Goal: Transaction & Acquisition: Purchase product/service

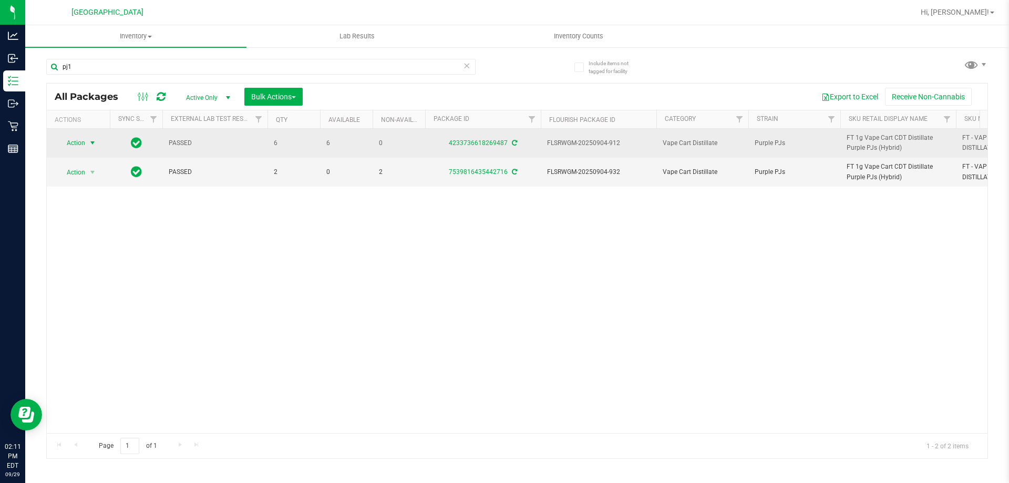
type input "pj1"
click at [64, 144] on span "Action" at bounding box center [71, 143] width 28 height 15
click at [492, 146] on link "4233736618269487" at bounding box center [478, 142] width 59 height 7
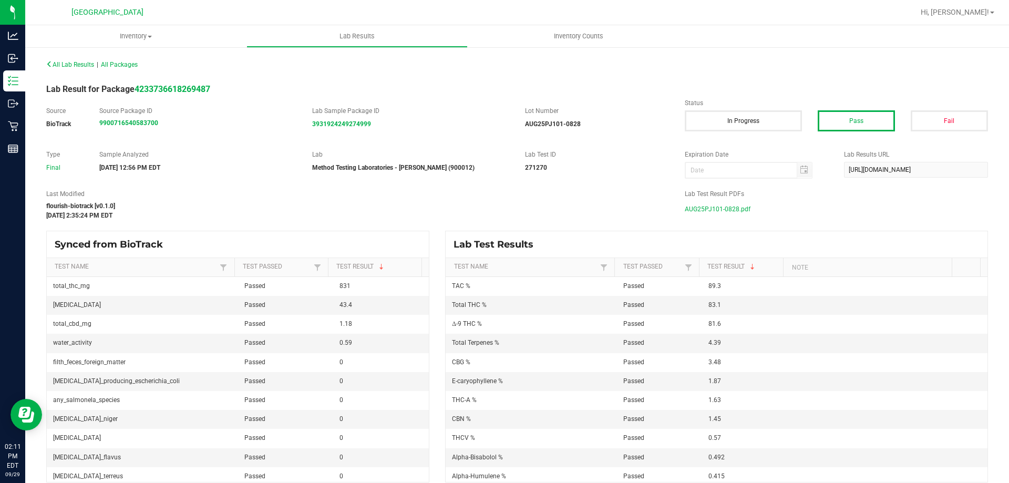
click at [724, 211] on span "AUG25PJ101-0828.pdf" at bounding box center [717, 209] width 66 height 16
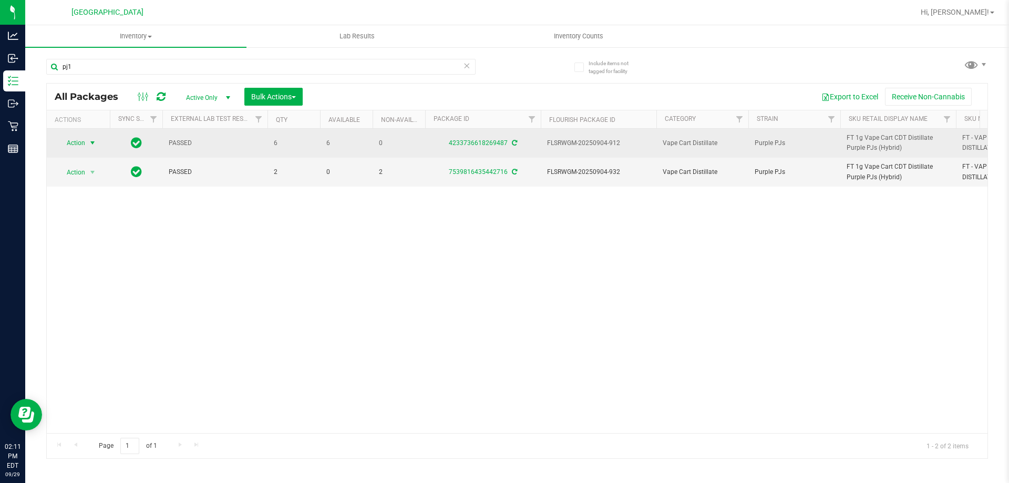
click at [74, 146] on span "Action" at bounding box center [71, 143] width 28 height 15
click at [487, 145] on link "4233736618269487" at bounding box center [478, 142] width 59 height 7
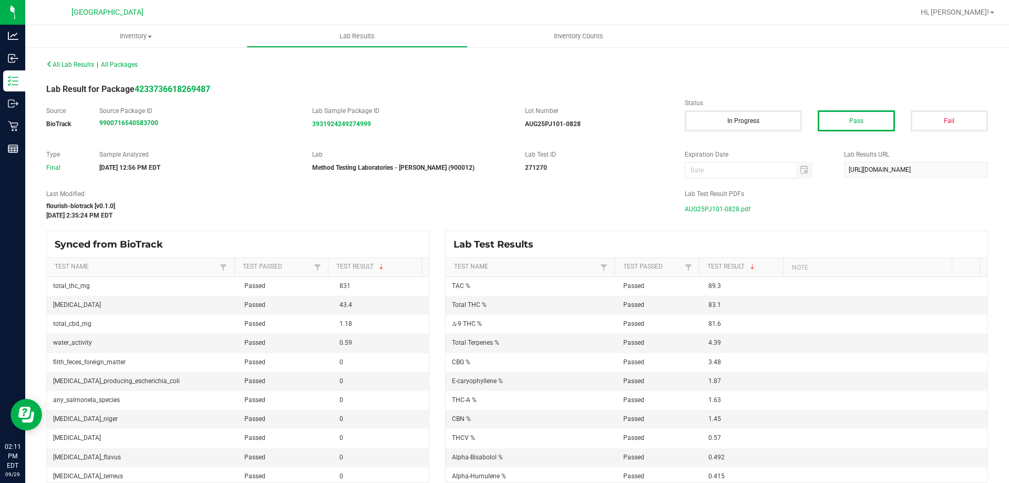
click at [720, 202] on span "AUG25PJ101-0828.pdf" at bounding box center [717, 209] width 66 height 16
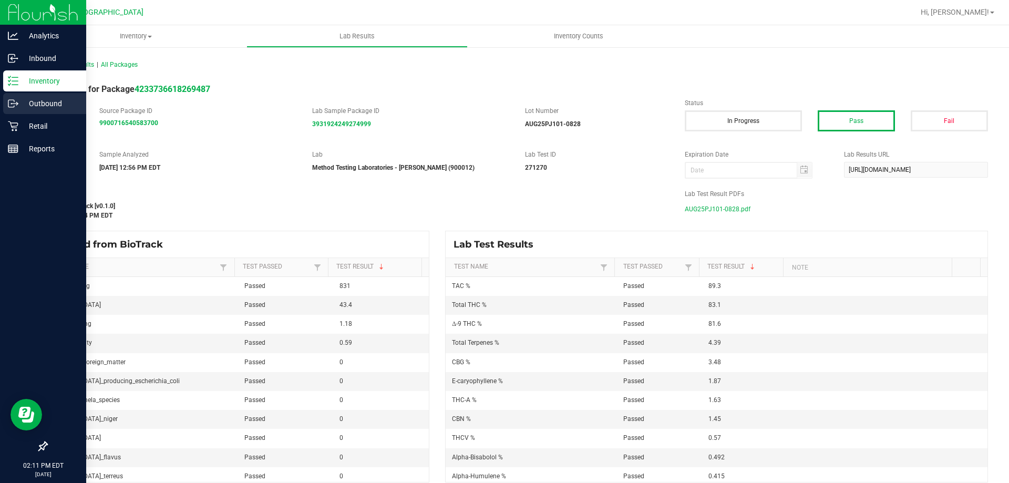
click at [10, 115] on link "Outbound" at bounding box center [43, 104] width 86 height 23
click at [15, 128] on icon at bounding box center [13, 126] width 10 height 10
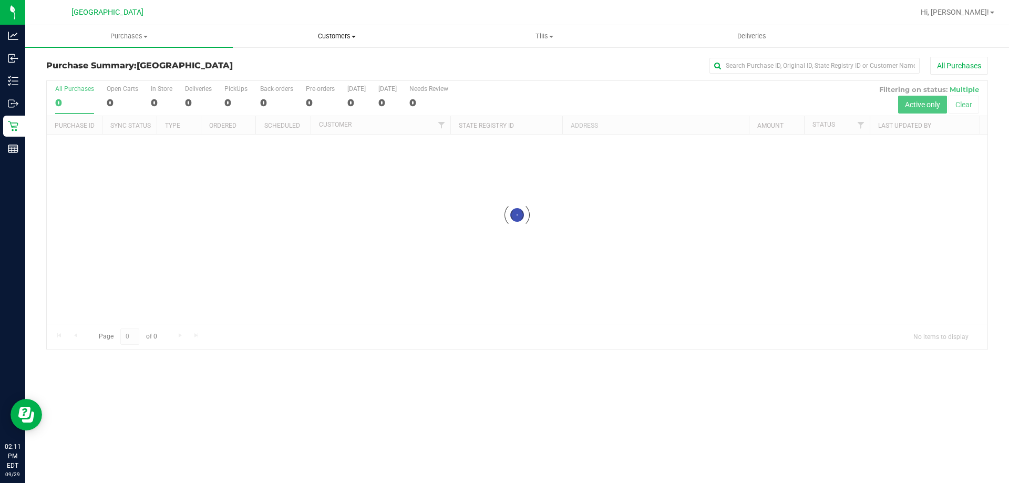
click at [356, 32] on span "Customers" at bounding box center [336, 36] width 206 height 9
click at [303, 57] on li "All customers" at bounding box center [336, 63] width 207 height 13
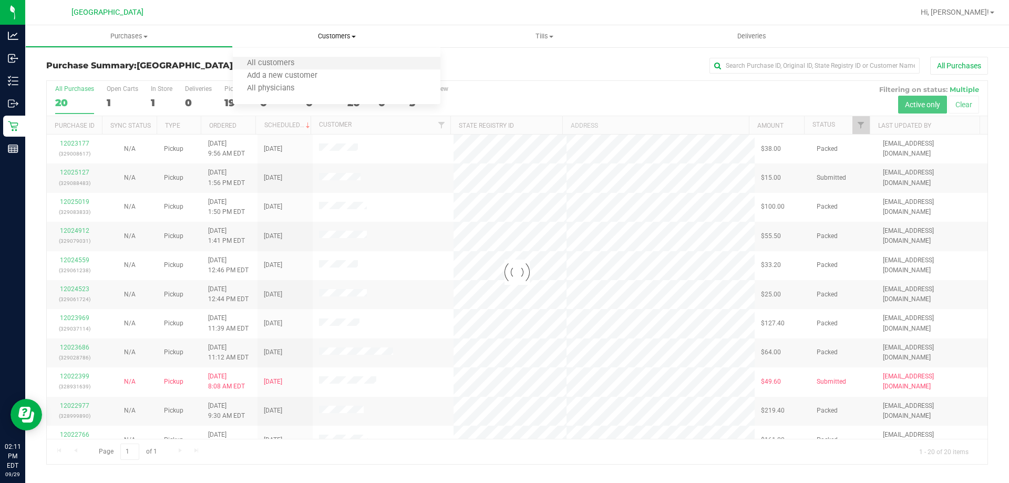
click at [318, 66] on li "All customers" at bounding box center [336, 63] width 207 height 13
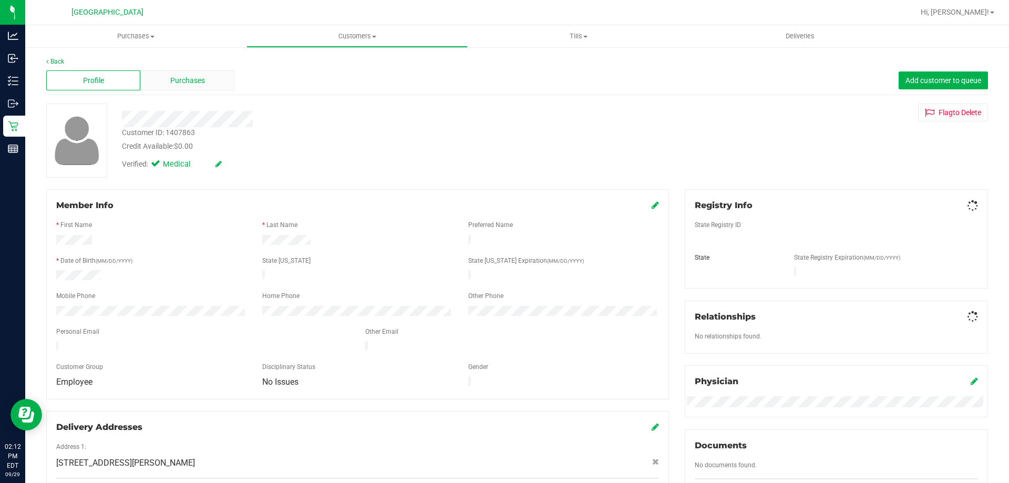
click at [190, 80] on span "Purchases" at bounding box center [187, 80] width 35 height 11
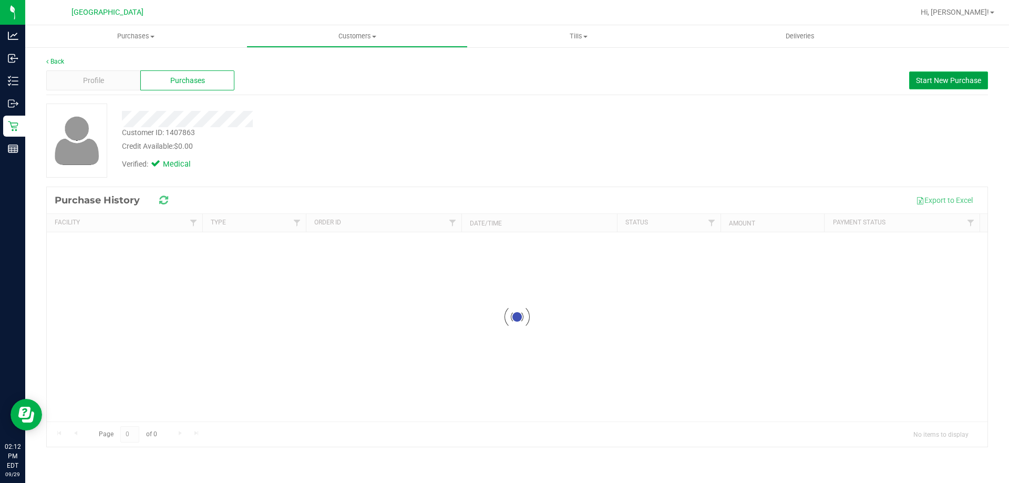
click at [934, 80] on span "Start New Purchase" at bounding box center [948, 80] width 65 height 8
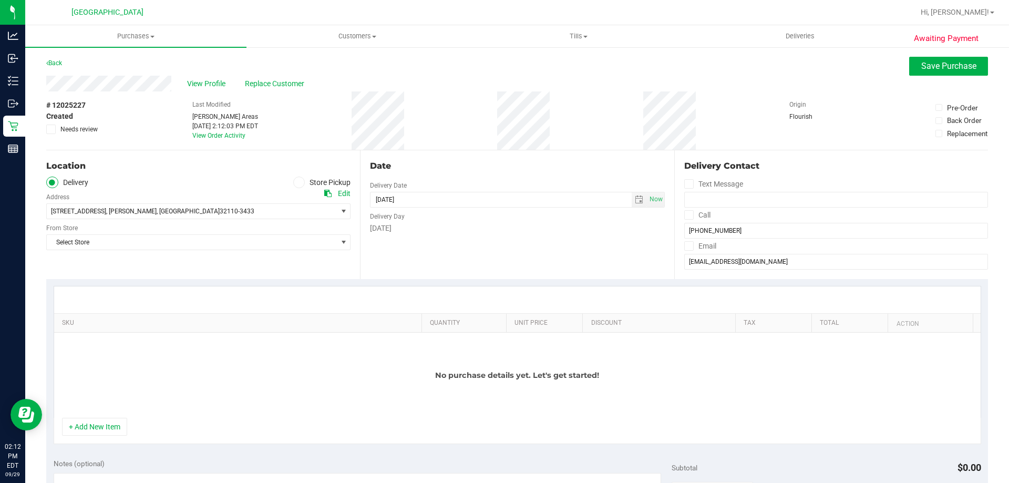
click at [305, 180] on label "Store Pickup" at bounding box center [322, 182] width 58 height 12
click at [0, 0] on input "Store Pickup" at bounding box center [0, 0] width 0 height 0
click at [264, 230] on div "Location Delivery Store Pickup Store Select Store Select Store [PERSON_NAME][GE…" at bounding box center [203, 214] width 314 height 129
click at [265, 211] on span "Select Store" at bounding box center [192, 211] width 290 height 15
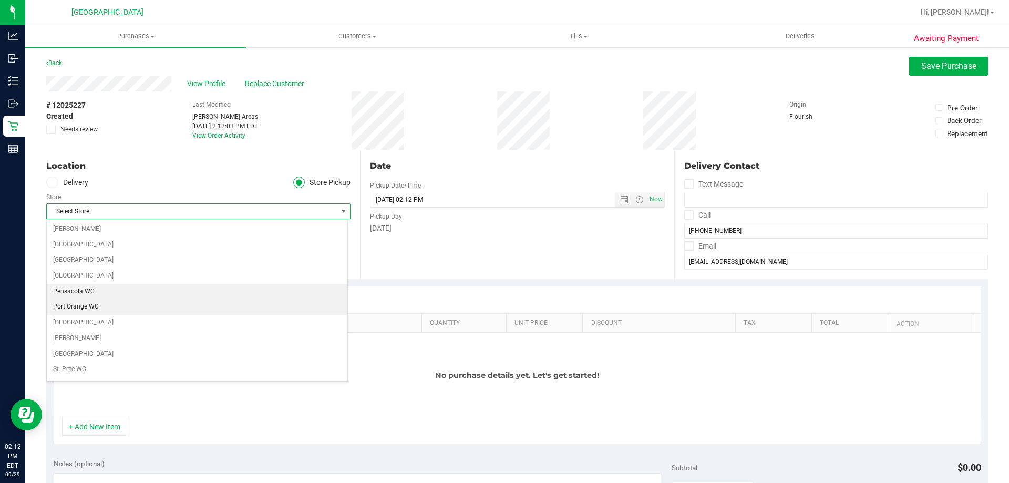
scroll to position [525, 0]
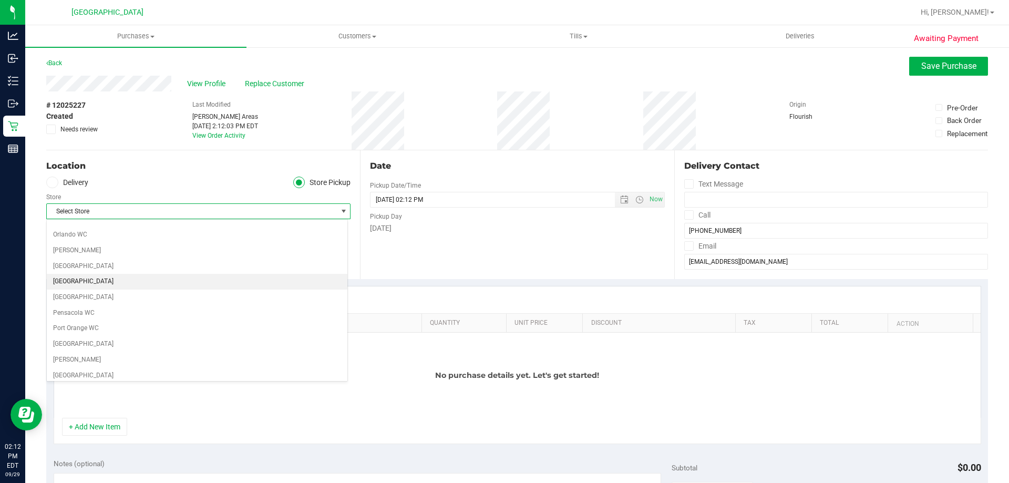
click at [94, 283] on li "[GEOGRAPHIC_DATA]" at bounding box center [197, 282] width 300 height 16
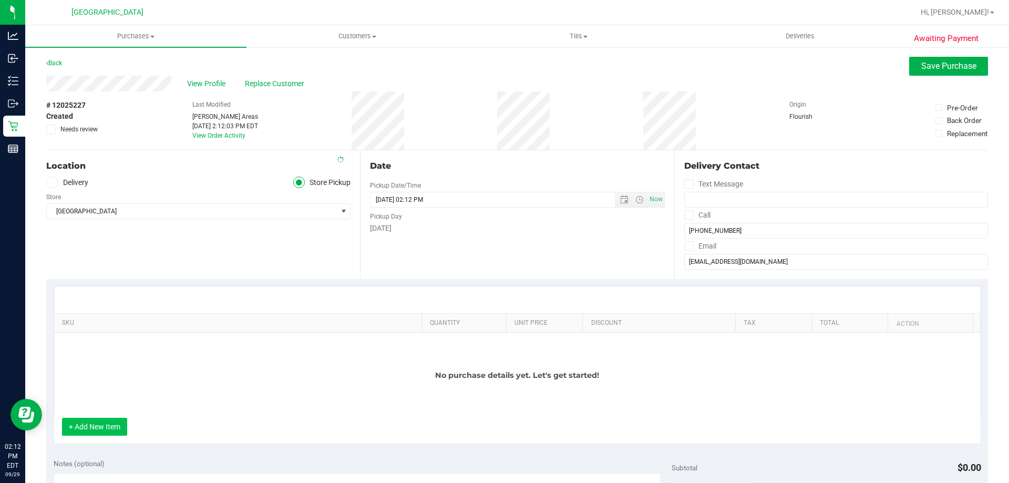
click at [95, 421] on button "+ Add New Item" at bounding box center [94, 427] width 65 height 18
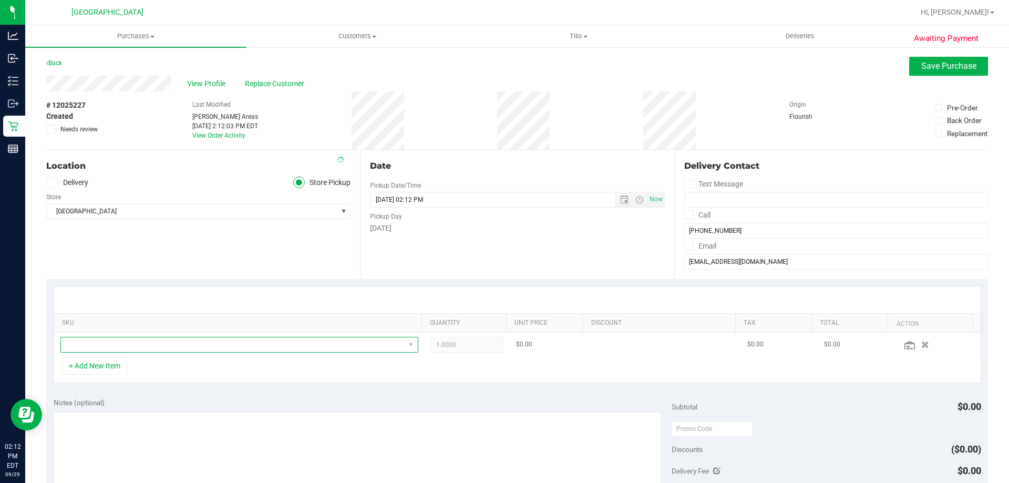
click at [148, 346] on span "NO DATA FOUND" at bounding box center [233, 344] width 344 height 15
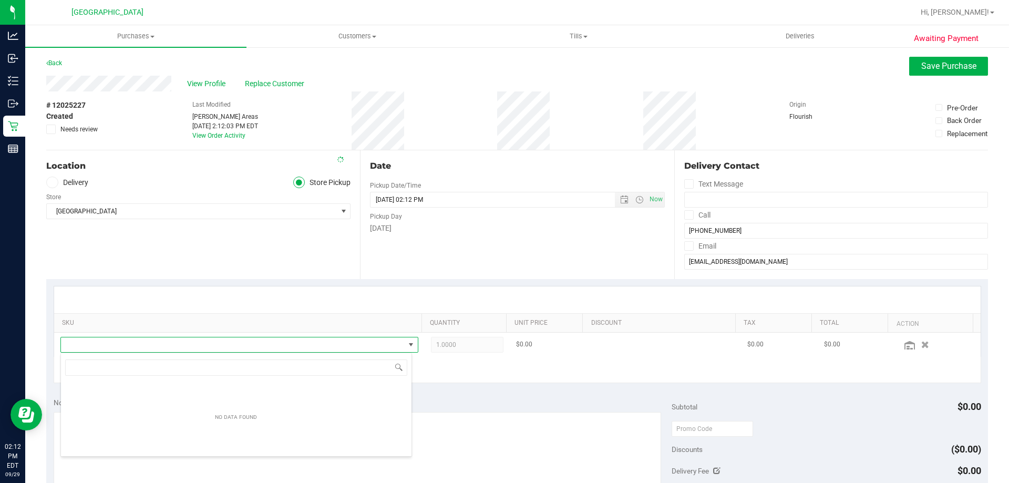
scroll to position [16, 348]
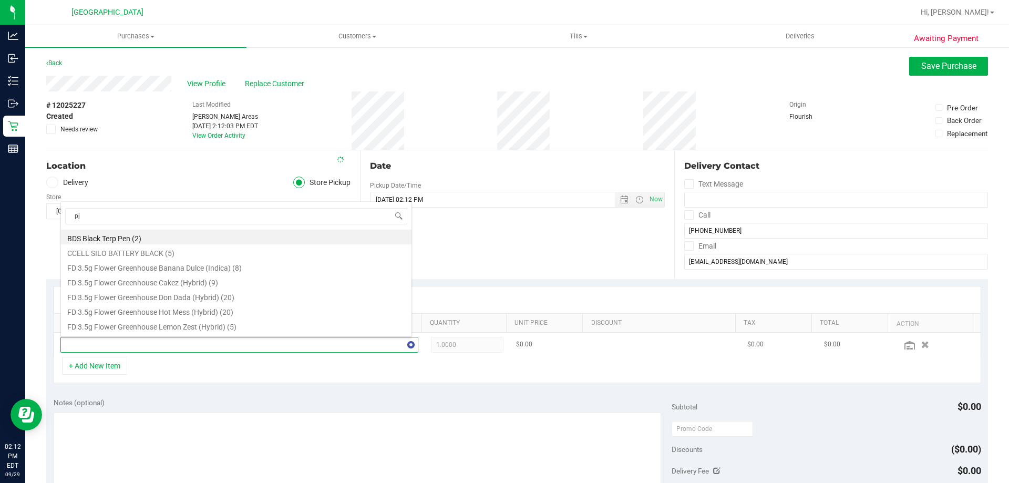
type input "pj1"
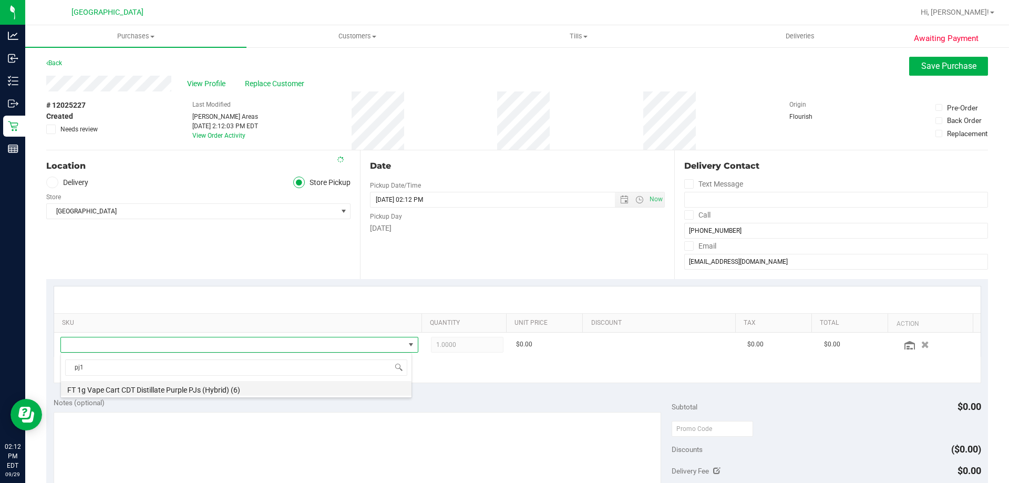
click at [223, 392] on li "FT 1g Vape Cart CDT Distillate Purple PJs (Hybrid) (6)" at bounding box center [236, 388] width 350 height 15
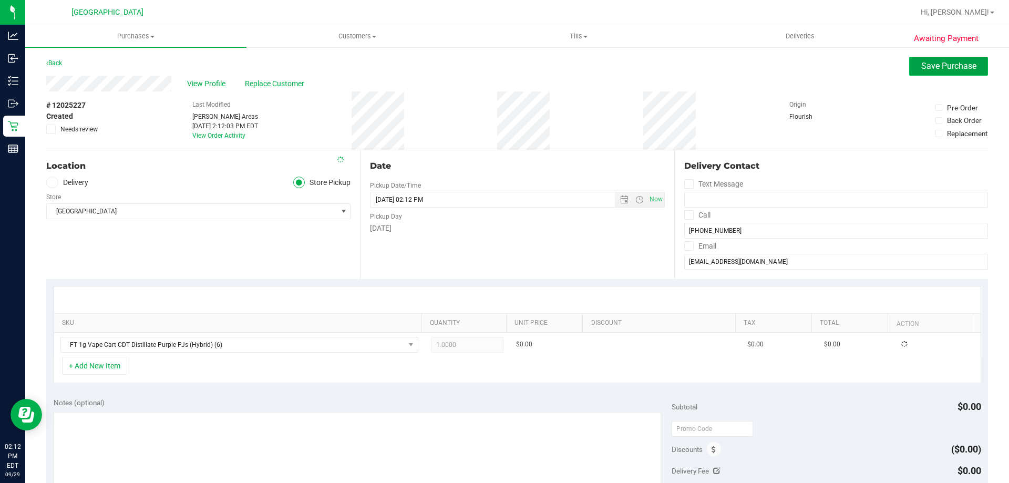
click at [915, 73] on button "Save Purchase" at bounding box center [948, 66] width 79 height 19
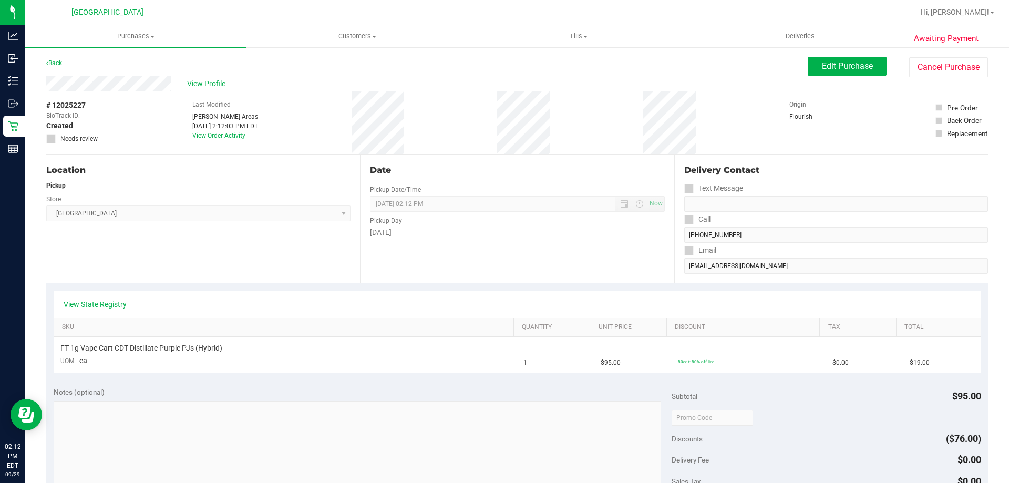
scroll to position [210, 0]
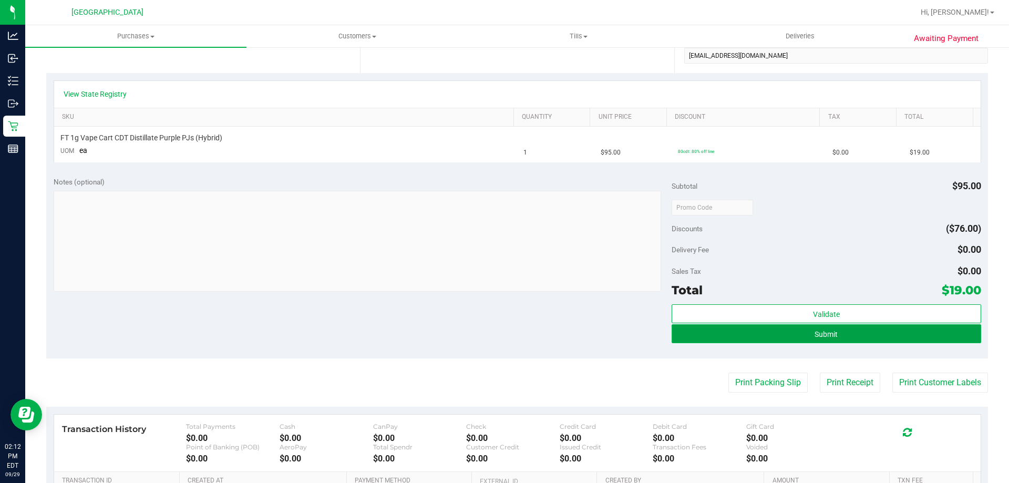
click at [809, 339] on button "Submit" at bounding box center [825, 333] width 309 height 19
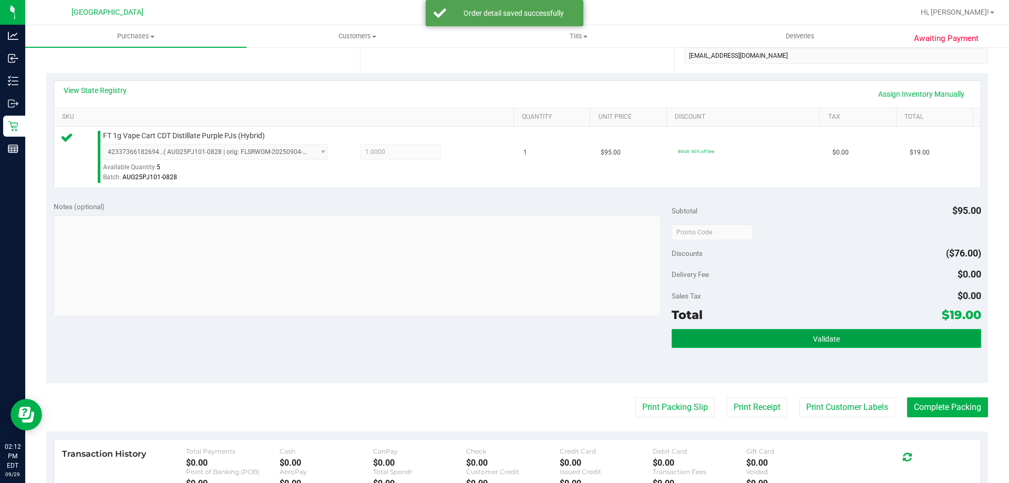
click at [801, 345] on button "Validate" at bounding box center [825, 338] width 309 height 19
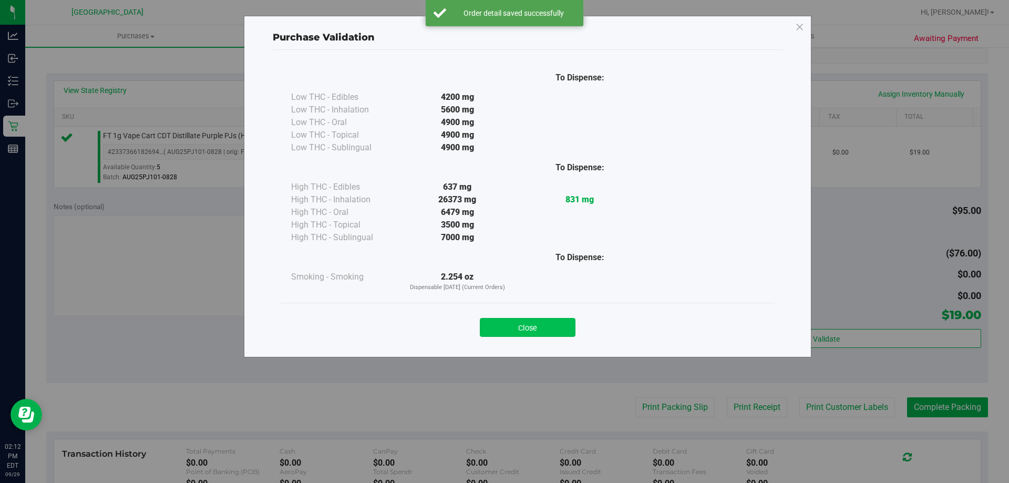
click at [505, 326] on button "Close" at bounding box center [528, 327] width 96 height 19
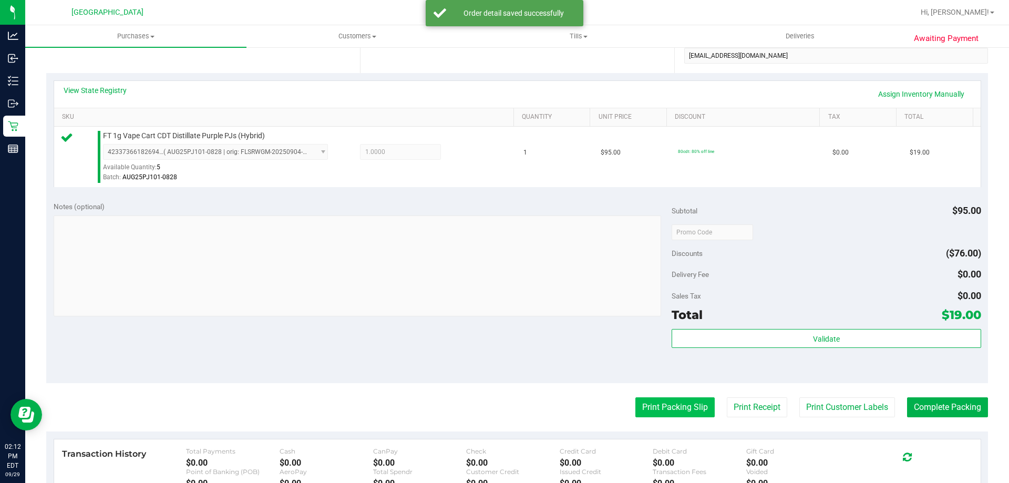
click at [652, 402] on purchase-details "Back Edit Purchase Cancel Purchase View Profile # 12025227 BioTrack ID: - Submi…" at bounding box center [516, 237] width 941 height 781
drag, startPoint x: 650, startPoint y: 422, endPoint x: 656, endPoint y: 416, distance: 8.2
click at [651, 421] on purchase-details "Back Edit Purchase Cancel Purchase View Profile # 12025227 BioTrack ID: - Submi…" at bounding box center [516, 237] width 941 height 781
click at [658, 411] on button "Print Packing Slip" at bounding box center [674, 407] width 79 height 20
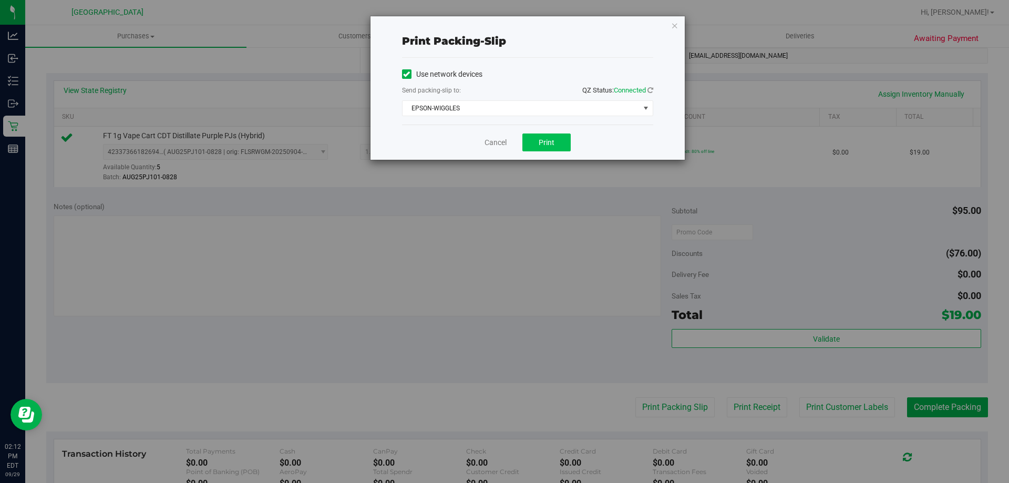
click at [556, 132] on div "Cancel Print" at bounding box center [527, 141] width 251 height 35
click at [550, 153] on div "Cancel Print" at bounding box center [527, 141] width 251 height 35
click at [552, 148] on button "Print" at bounding box center [546, 142] width 48 height 18
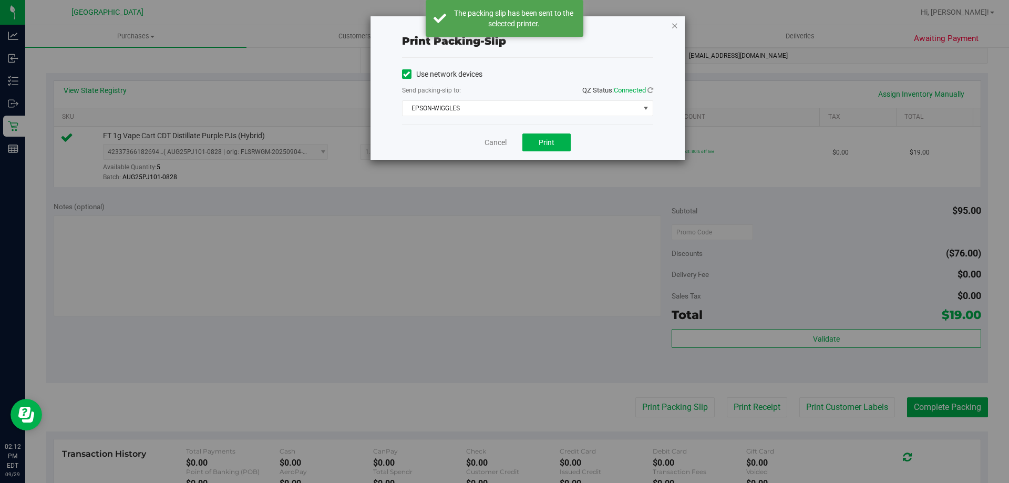
click at [676, 26] on icon "button" at bounding box center [674, 25] width 7 height 13
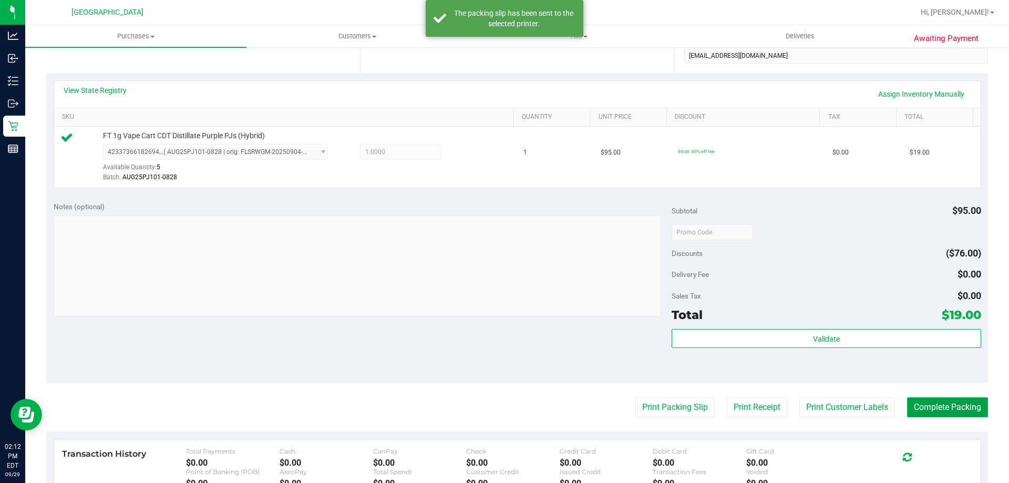
click at [972, 411] on button "Complete Packing" at bounding box center [947, 407] width 81 height 20
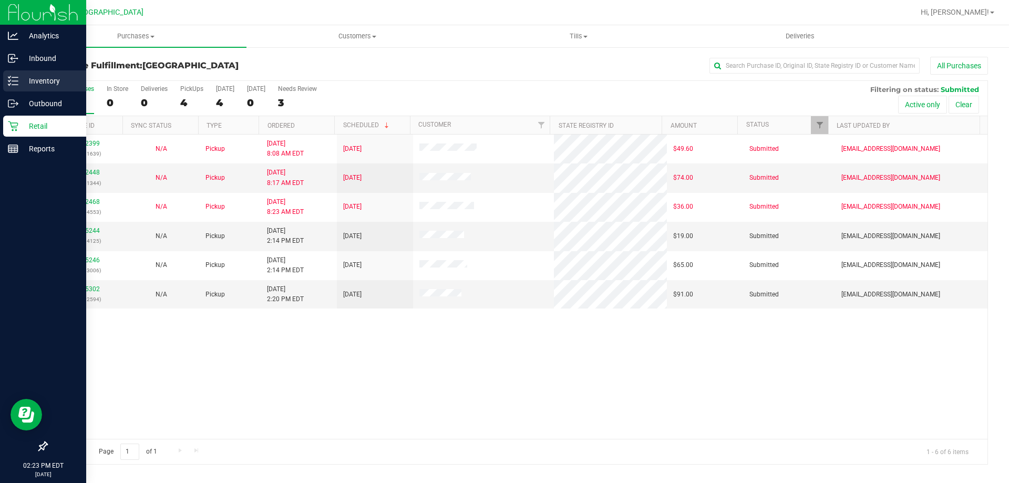
click at [15, 89] on div "Inventory" at bounding box center [44, 80] width 83 height 21
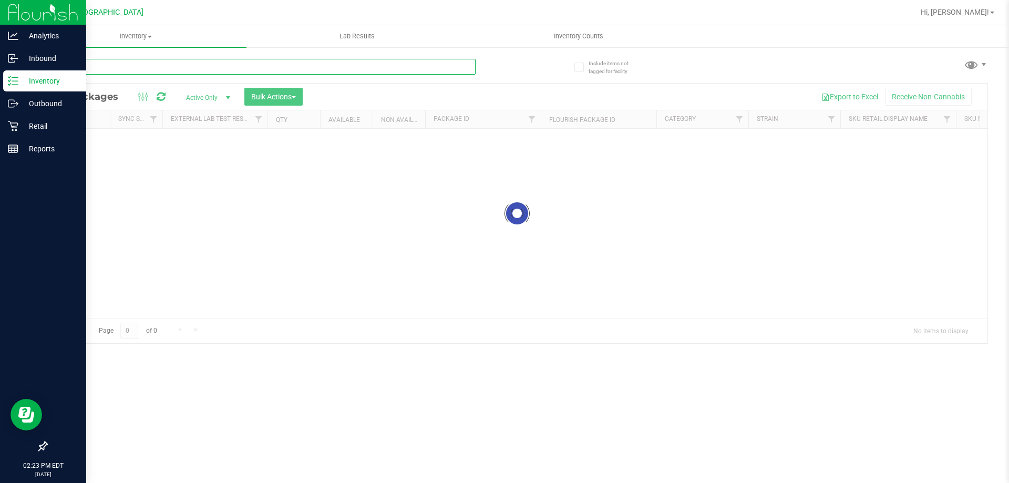
click at [424, 72] on input "text" at bounding box center [260, 67] width 429 height 16
type input "j"
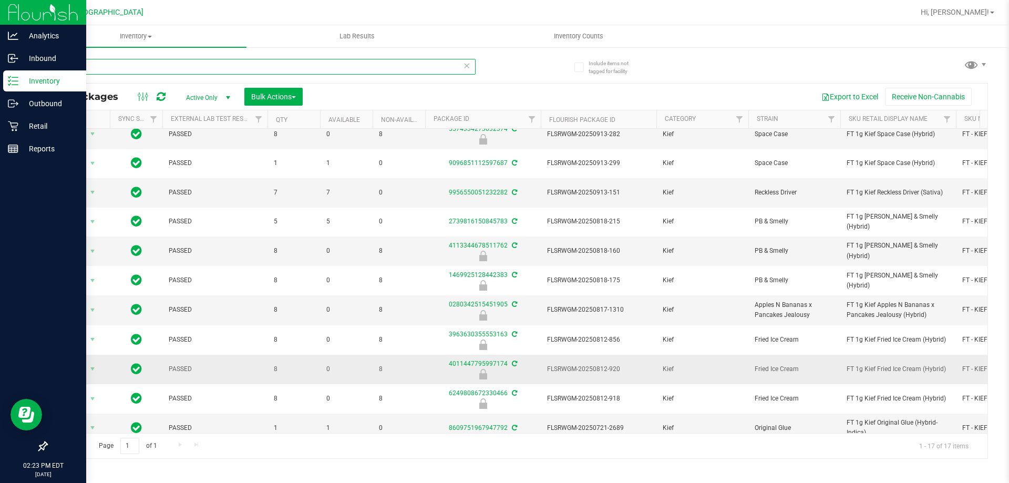
scroll to position [202, 0]
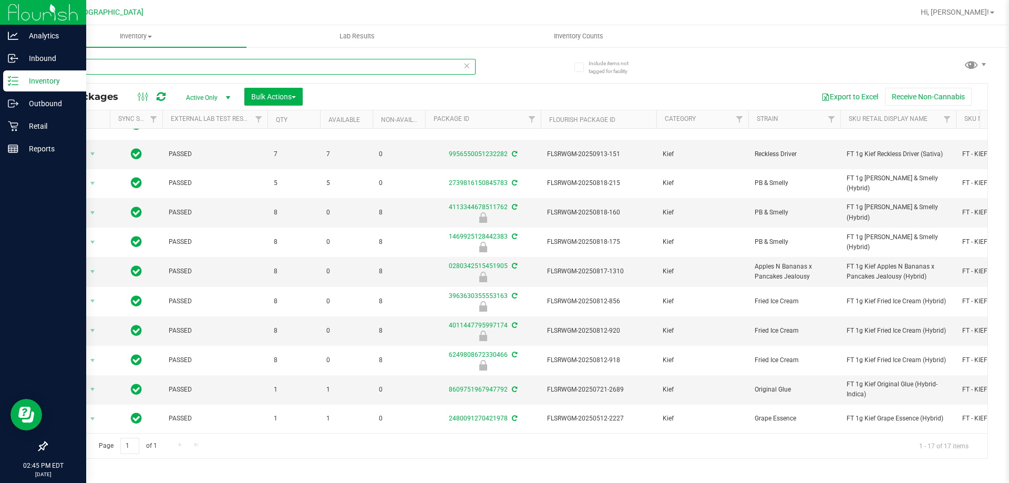
type input "kief"
click at [978, 16] on span "Hi, [PERSON_NAME]!" at bounding box center [954, 12] width 68 height 8
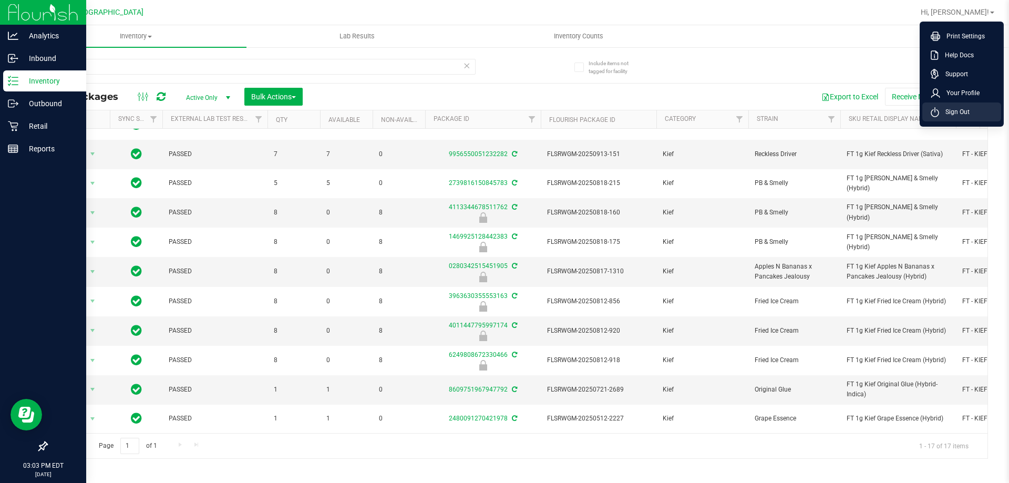
click at [964, 114] on span "Sign Out" at bounding box center [954, 112] width 30 height 11
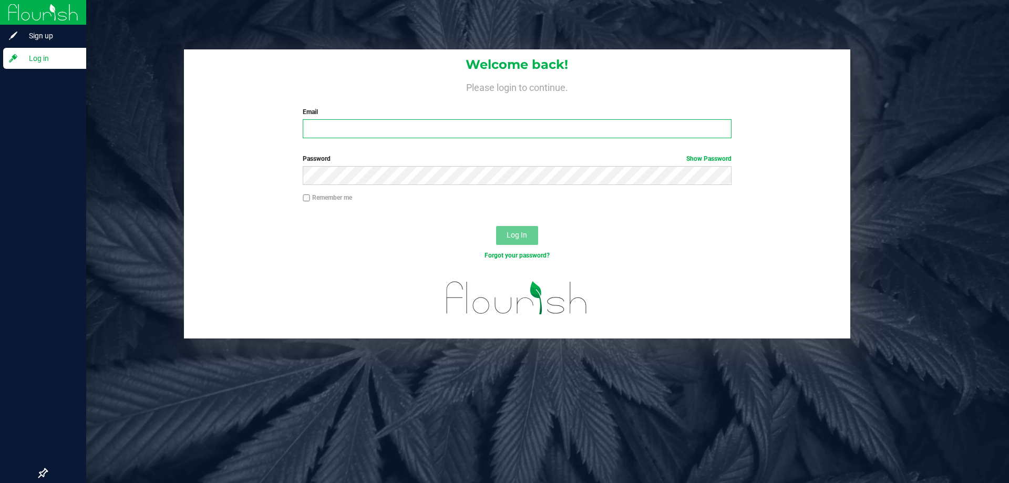
click at [414, 122] on input "Email" at bounding box center [517, 128] width 428 height 19
type input "[EMAIL_ADDRESS][DOMAIN_NAME]"
click at [496, 226] on button "Log In" at bounding box center [517, 235] width 42 height 19
